Goal: Find specific page/section: Find specific page/section

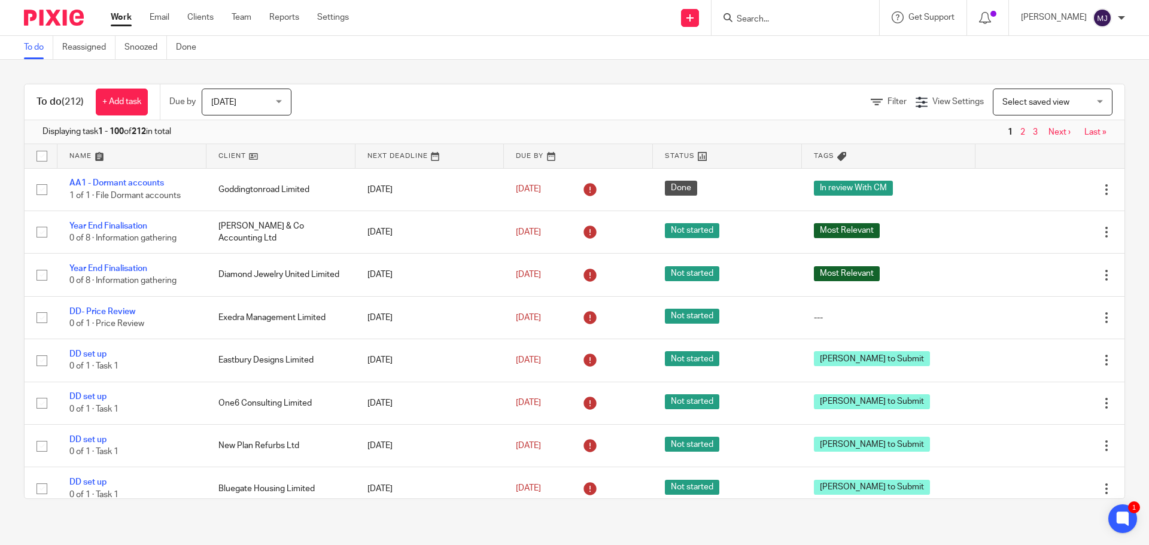
click at [777, 21] on input "Search" at bounding box center [789, 19] width 108 height 11
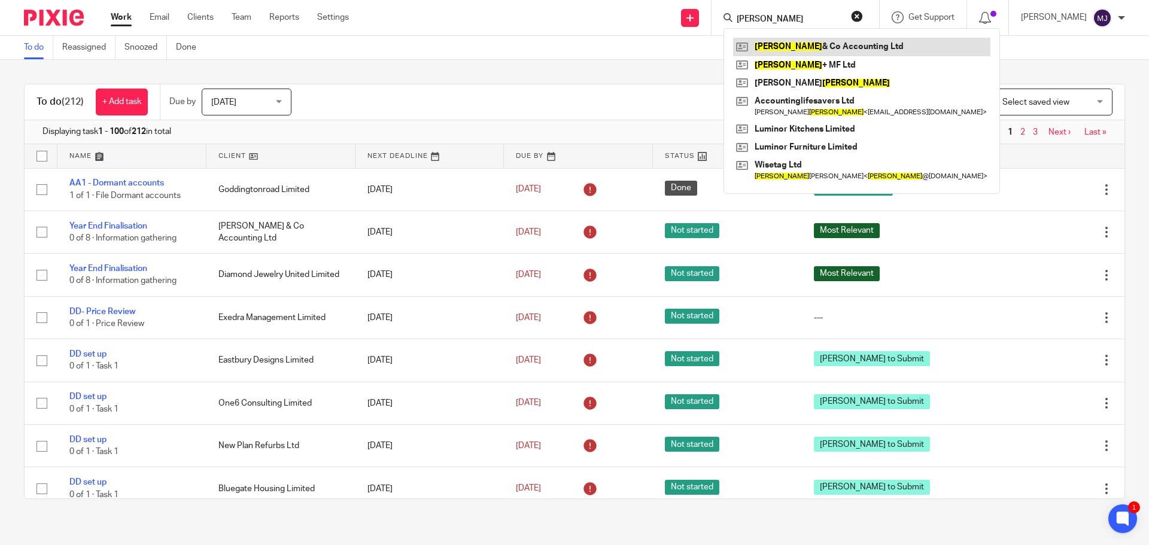
type input "jacobs"
click at [799, 41] on link at bounding box center [861, 47] width 257 height 18
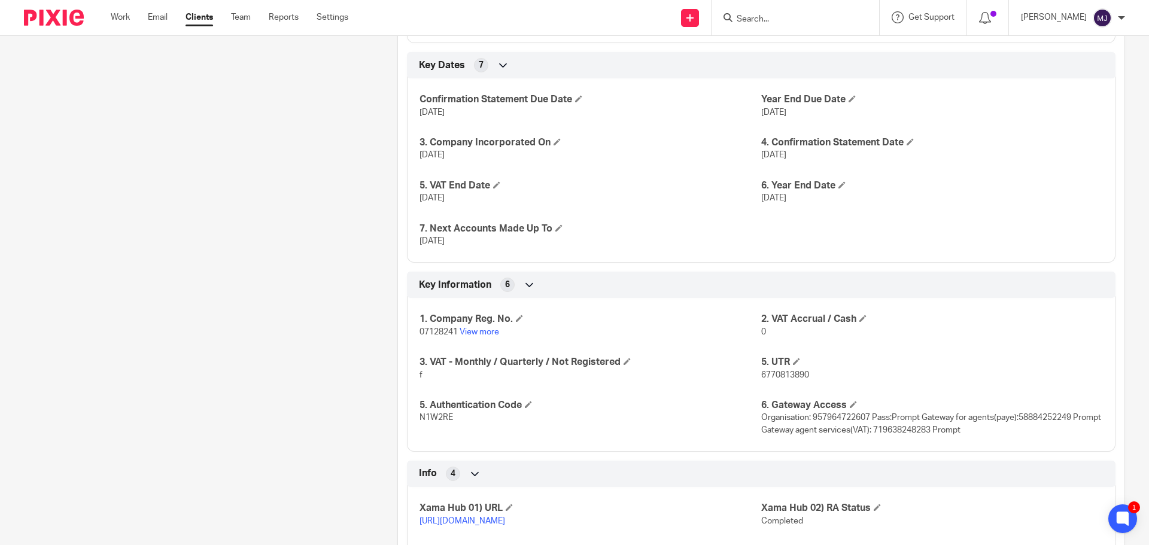
scroll to position [658, 0]
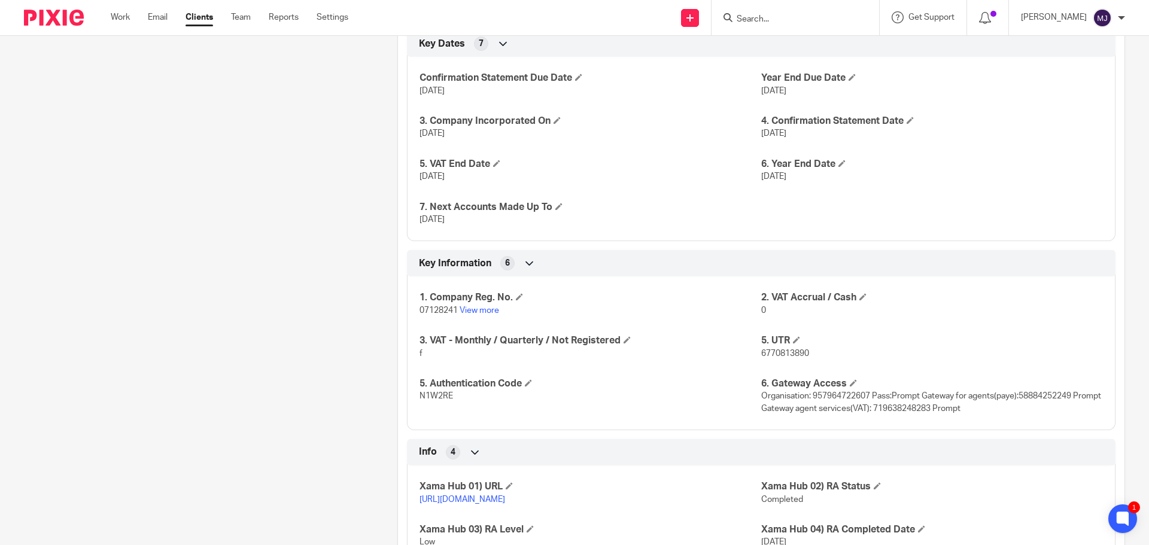
click at [790, 21] on input "Search" at bounding box center [789, 19] width 108 height 11
click button "submit" at bounding box center [0, 0] width 0 height 0
click at [759, 13] on form "spacepro" at bounding box center [798, 17] width 127 height 15
click at [760, 20] on input "spacepro" at bounding box center [789, 19] width 108 height 11
type input "spatiny cepro"
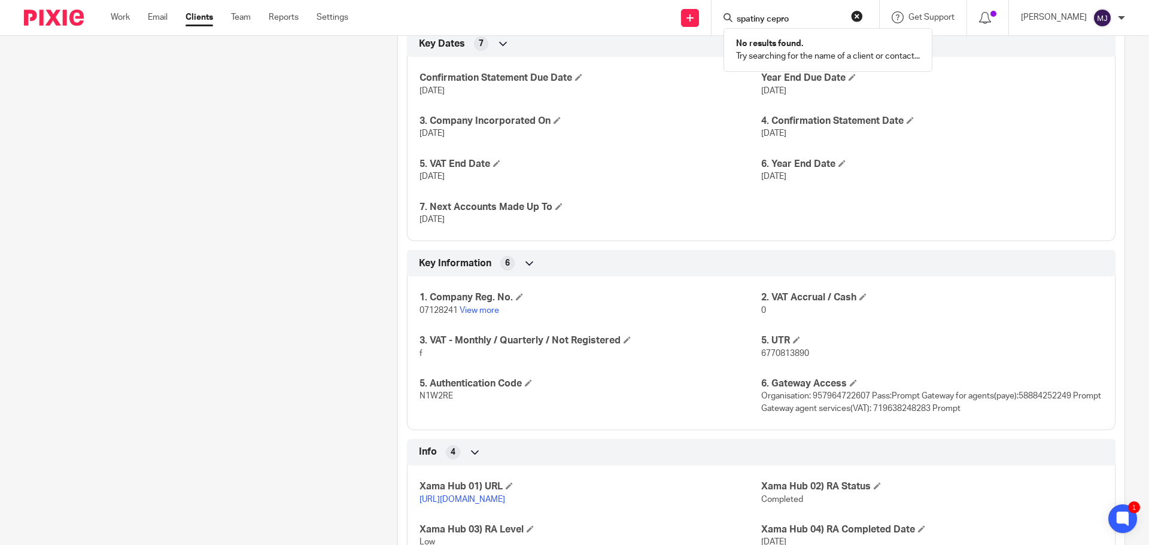
drag, startPoint x: 815, startPoint y: 17, endPoint x: 657, endPoint y: 13, distance: 158.0
click at [657, 13] on div "Send new email Create task Add client spatiny cepro No results found. Try searc…" at bounding box center [757, 17] width 783 height 35
type input "tiny house"
click button "submit" at bounding box center [0, 0] width 0 height 0
click at [774, 14] on input "tiny house" at bounding box center [789, 19] width 108 height 11
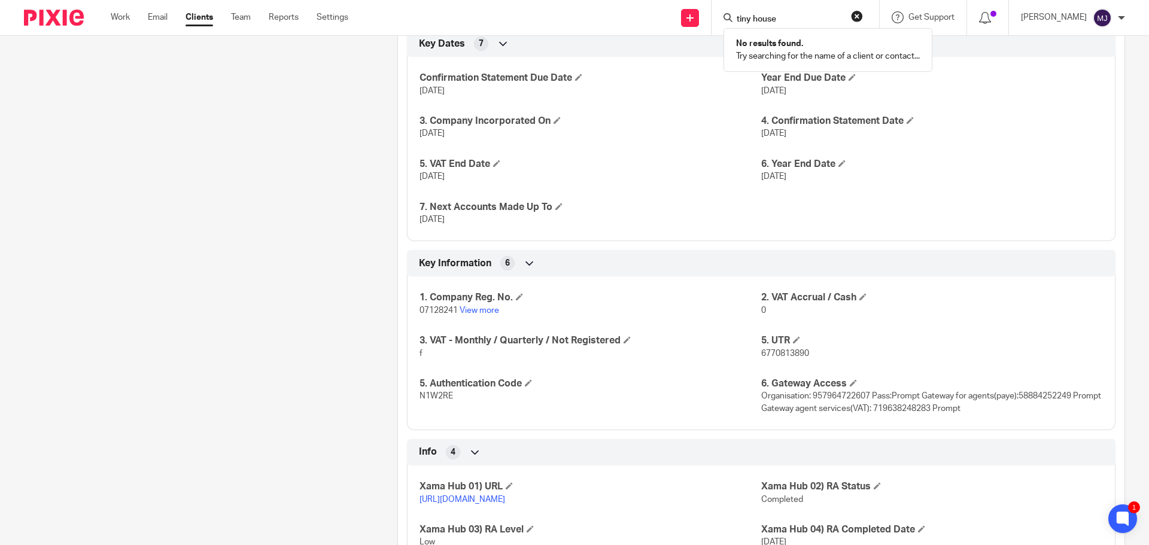
drag, startPoint x: 806, startPoint y: 15, endPoint x: 686, endPoint y: 12, distance: 120.3
click at [692, 16] on div "Send new email Create task Add client tiny house No results found. Try searchin…" at bounding box center [757, 17] width 783 height 35
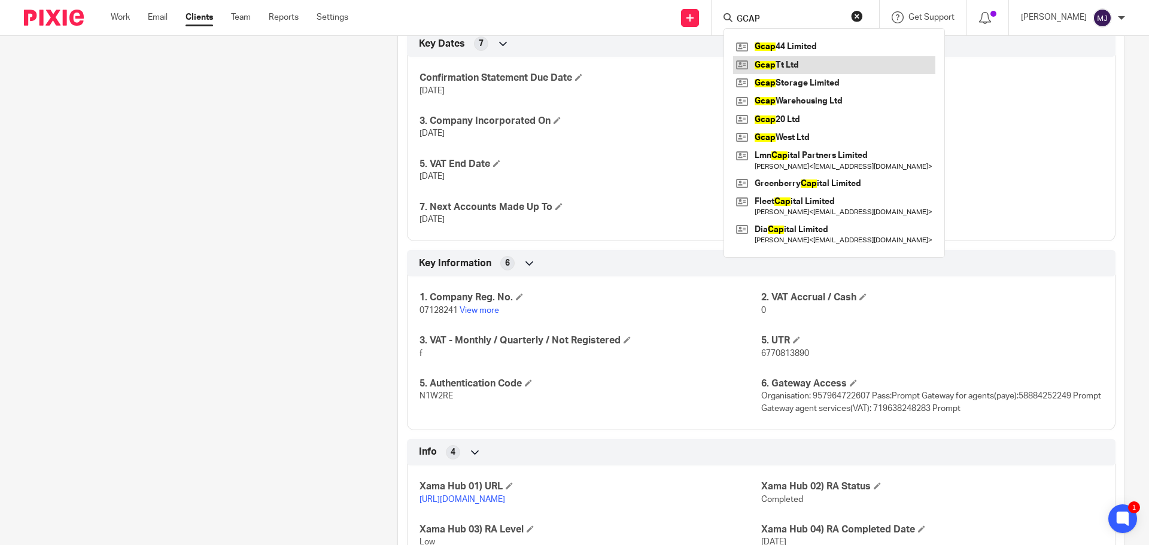
type input "GCAP"
click at [808, 65] on link at bounding box center [834, 65] width 202 height 18
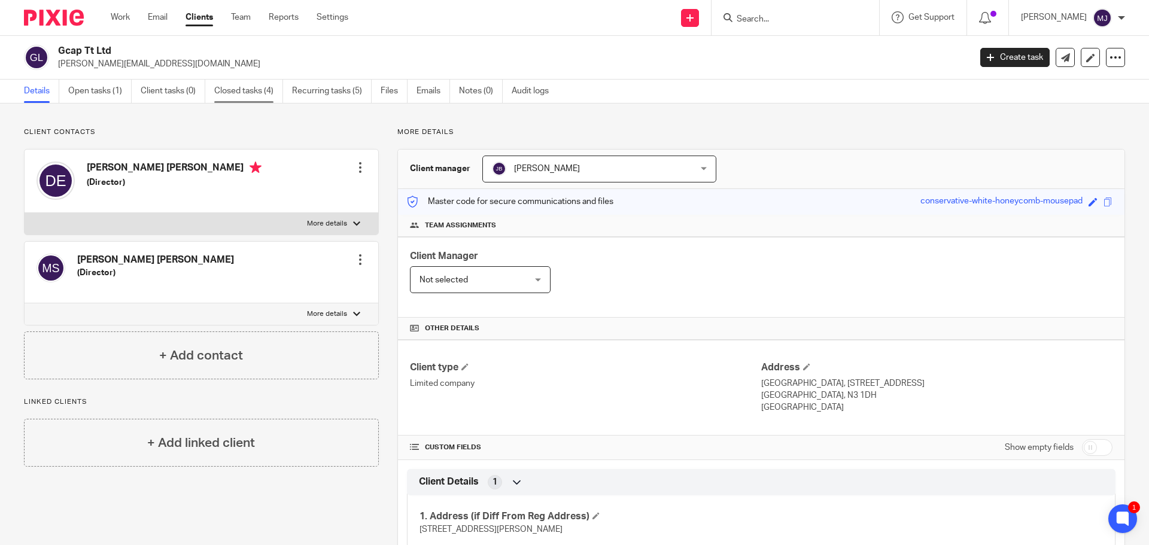
click at [253, 90] on link "Closed tasks (4)" at bounding box center [248, 91] width 69 height 23
